Goal: Transaction & Acquisition: Purchase product/service

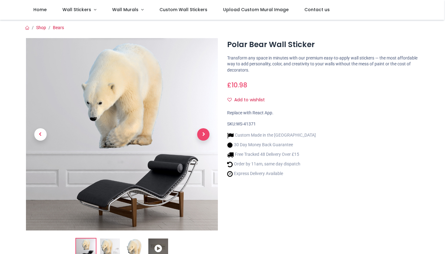
scroll to position [15, 0]
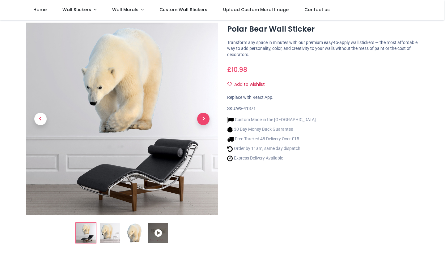
click at [203, 119] on span "Next" at bounding box center [203, 119] width 12 height 12
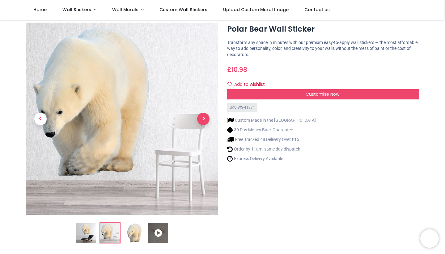
click at [203, 119] on span "Next" at bounding box center [203, 119] width 12 height 12
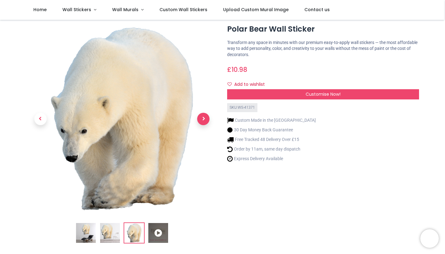
click at [203, 122] on span "Next" at bounding box center [203, 119] width 12 height 12
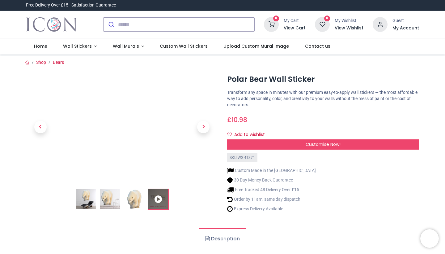
scroll to position [0, 0]
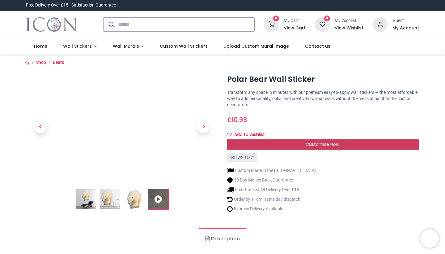
click at [296, 146] on div "Customise Now!" at bounding box center [323, 144] width 192 height 11
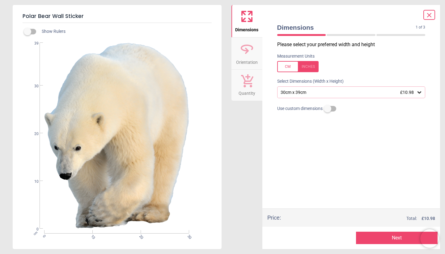
click at [377, 97] on div "30cm x 39cm £10.98" at bounding box center [351, 92] width 148 height 12
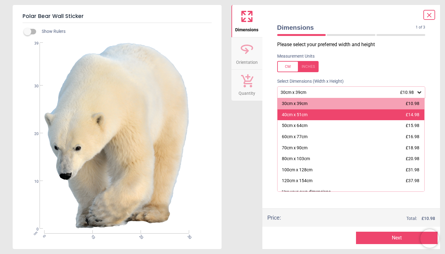
click at [347, 113] on div "40cm x 51cm £14.98" at bounding box center [351, 114] width 147 height 11
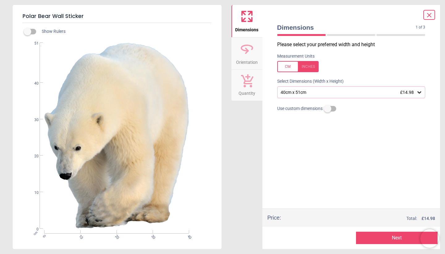
click at [388, 236] on button "Next" at bounding box center [397, 237] width 82 height 12
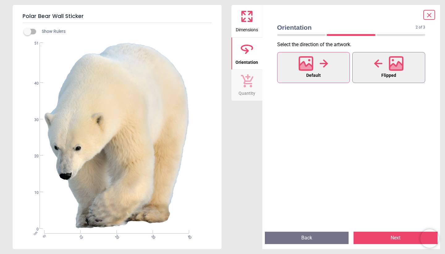
click at [393, 79] on button "Flipped" at bounding box center [389, 67] width 73 height 31
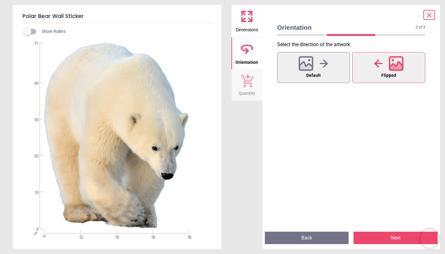
click at [385, 240] on button "Next" at bounding box center [396, 237] width 84 height 12
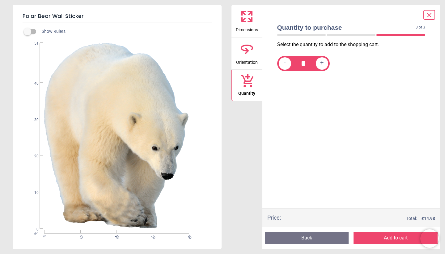
click at [372, 240] on button "Add to cart" at bounding box center [396, 237] width 84 height 12
